Goal: Information Seeking & Learning: Learn about a topic

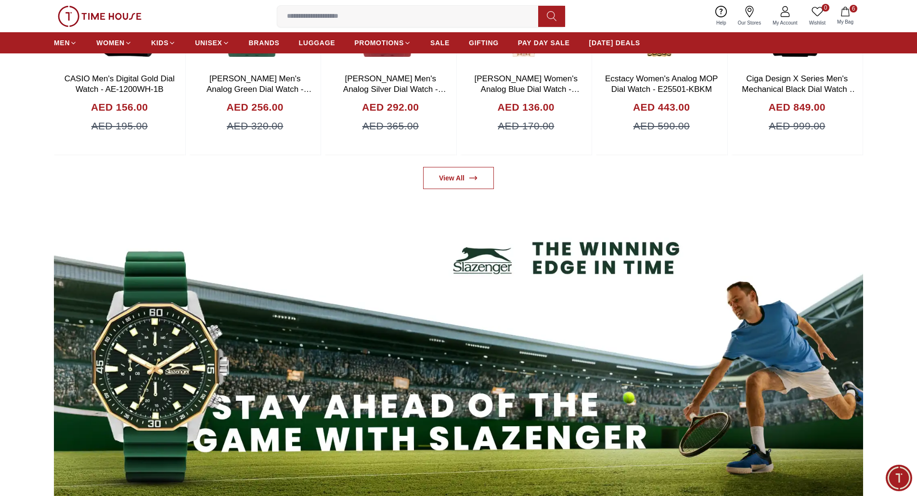
scroll to position [1323, 0]
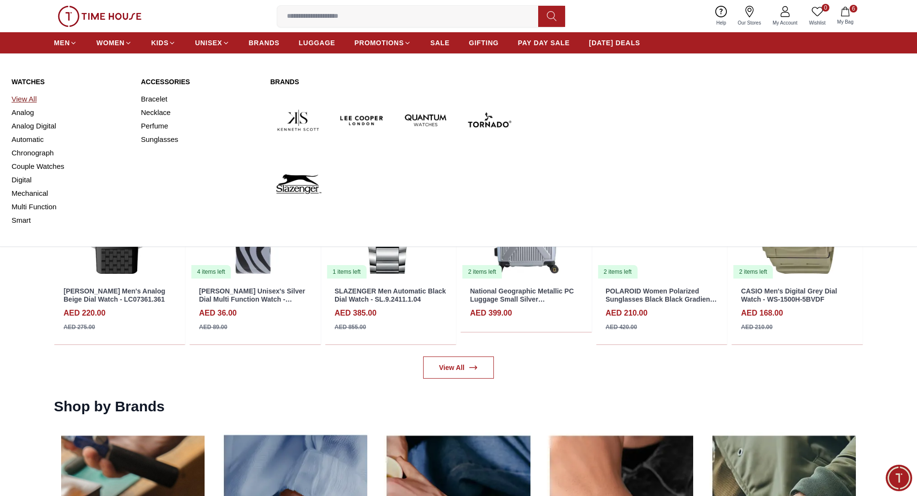
click at [30, 100] on link "View All" at bounding box center [71, 98] width 118 height 13
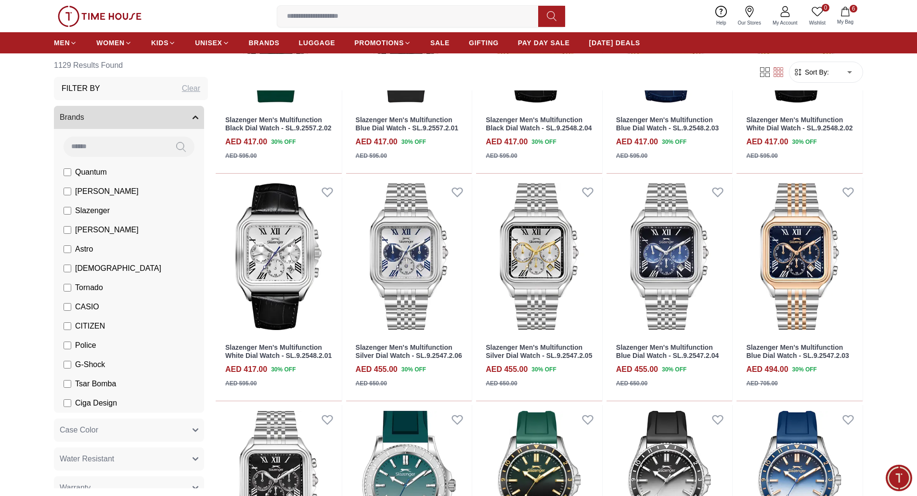
scroll to position [868, 0]
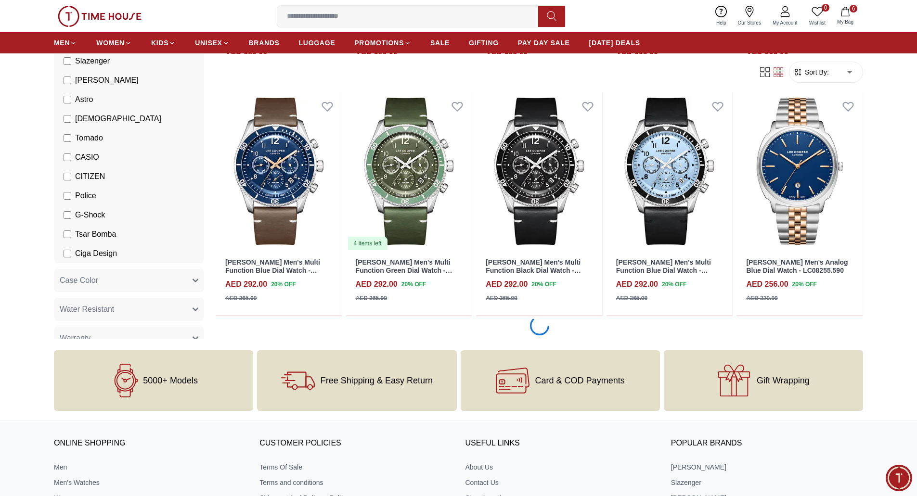
scroll to position [2605, 0]
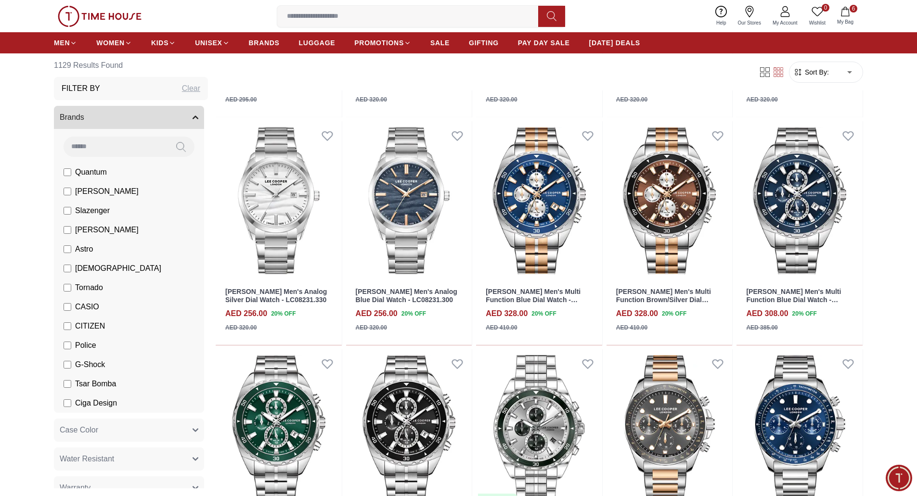
scroll to position [4341, 0]
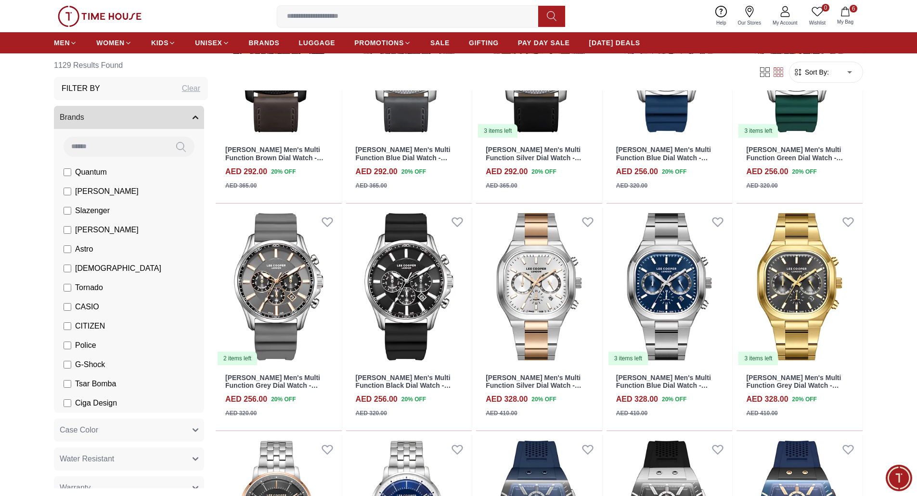
scroll to position [6078, 0]
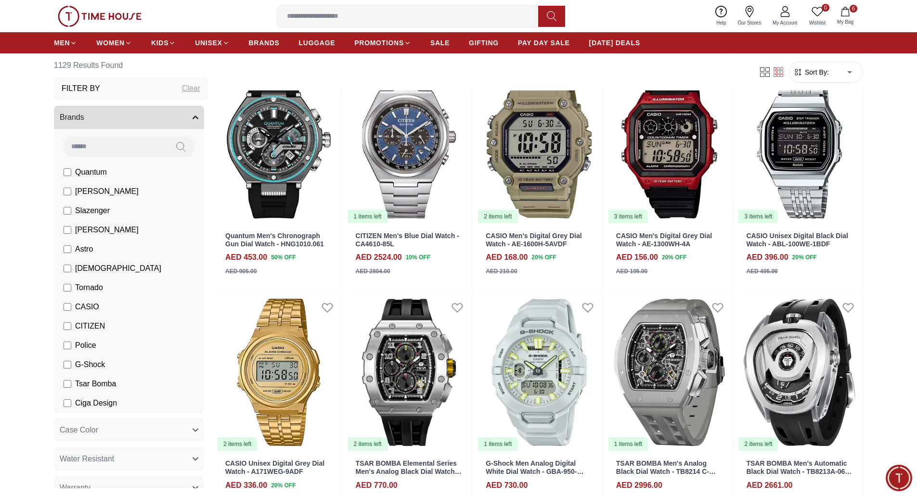
scroll to position [7814, 0]
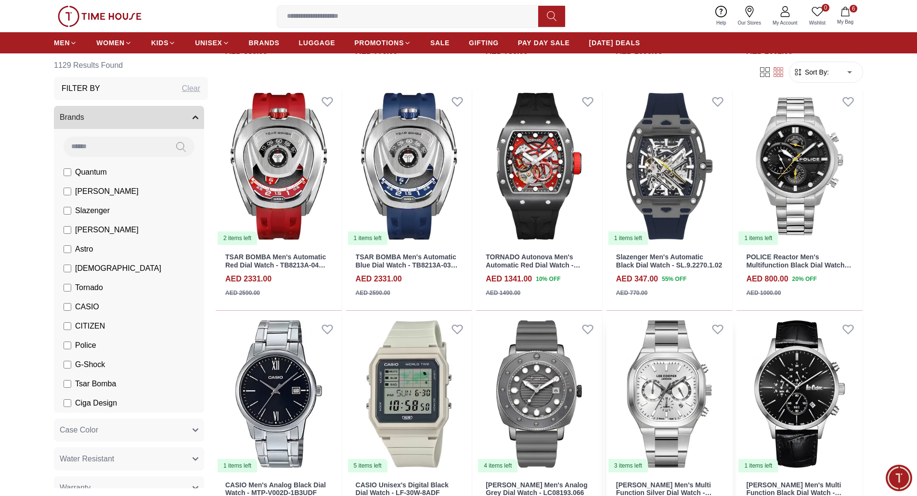
click at [659, 371] on img at bounding box center [669, 394] width 126 height 159
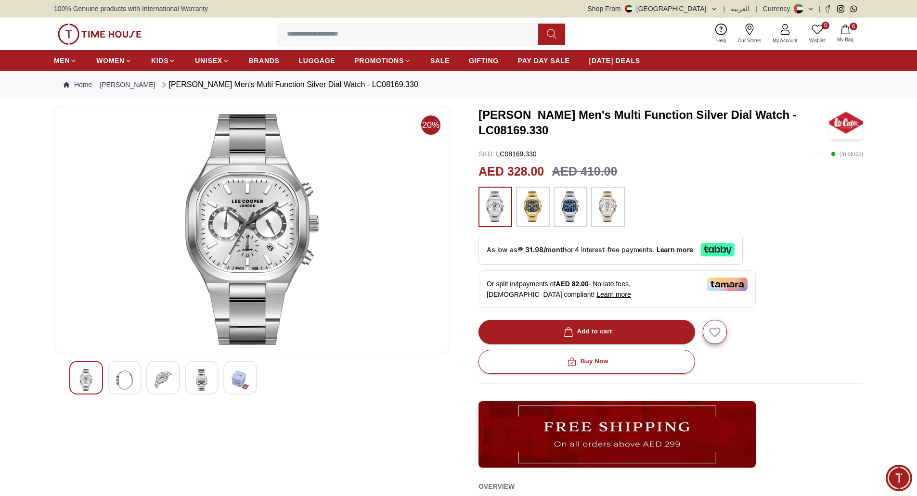
scroll to position [434, 0]
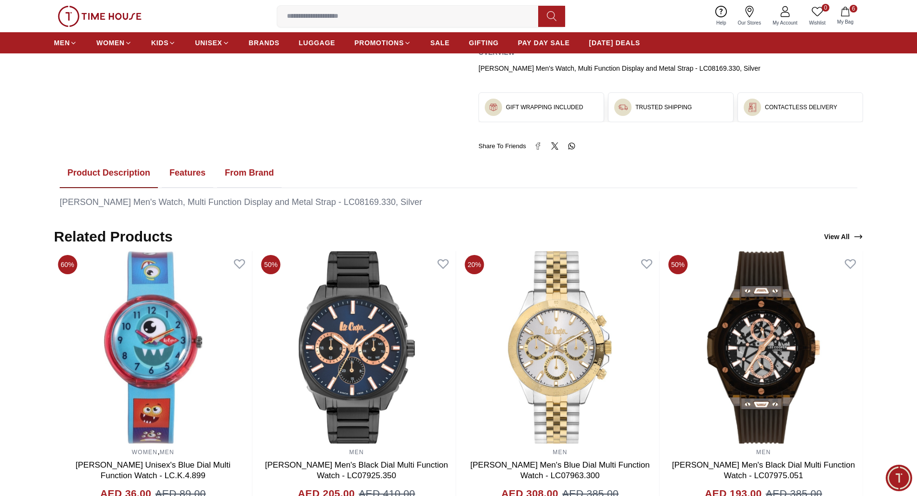
click at [179, 167] on button "Features" at bounding box center [187, 173] width 51 height 30
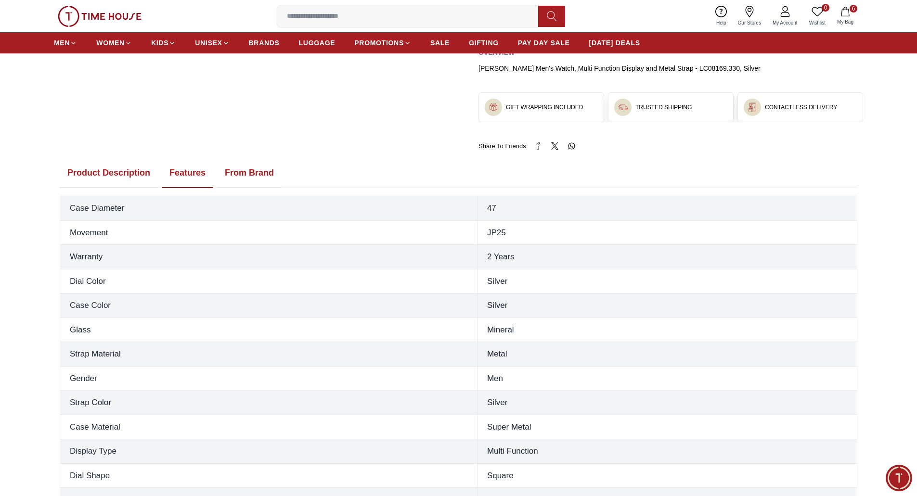
click at [228, 173] on button "From Brand" at bounding box center [249, 173] width 64 height 30
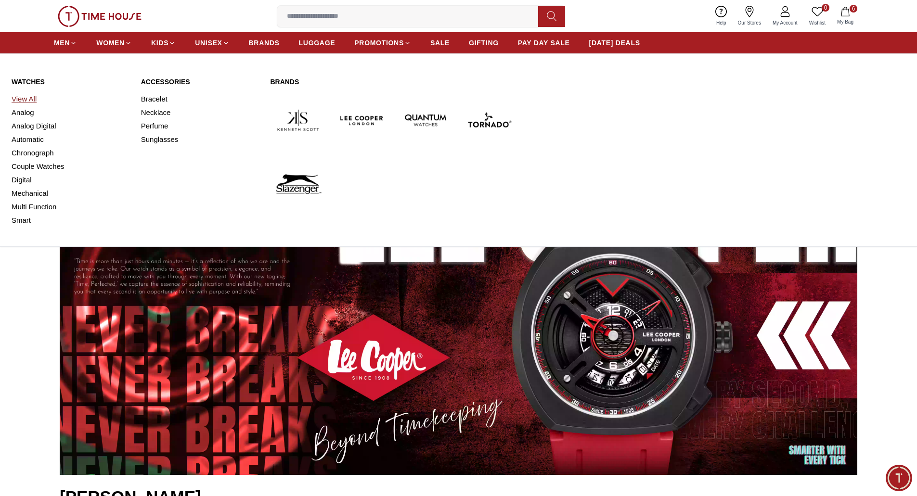
click at [26, 98] on link "View All" at bounding box center [71, 98] width 118 height 13
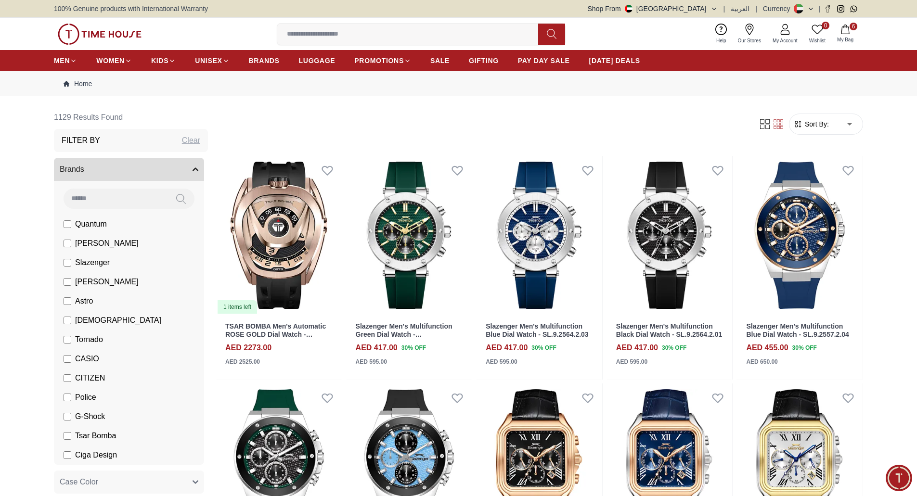
click at [133, 37] on img at bounding box center [100, 34] width 84 height 21
